Goal: Navigation & Orientation: Find specific page/section

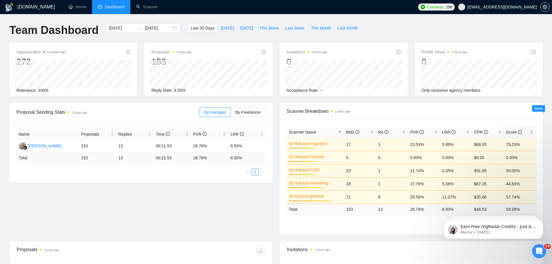
drag, startPoint x: 170, startPoint y: 215, endPoint x: 169, endPoint y: 210, distance: 4.7
click at [170, 212] on div "Proposal Sending Stats 2 hours ago By manager By Freelancer Name Proposals Repl…" at bounding box center [276, 172] width 540 height 138
click at [169, 206] on div "Proposal Sending Stats 2 hours ago By manager By Freelancer Name Proposals Repl…" at bounding box center [276, 172] width 540 height 138
click at [142, 6] on link "Scanner" at bounding box center [147, 6] width 22 height 5
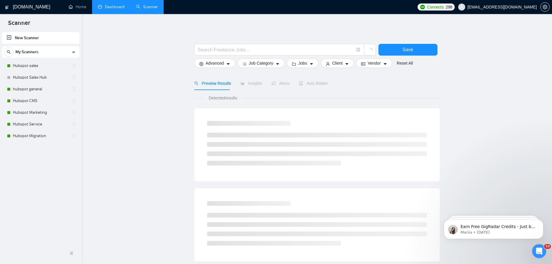
click at [108, 7] on link "Dashboard" at bounding box center [111, 6] width 27 height 5
